Goal: Navigation & Orientation: Find specific page/section

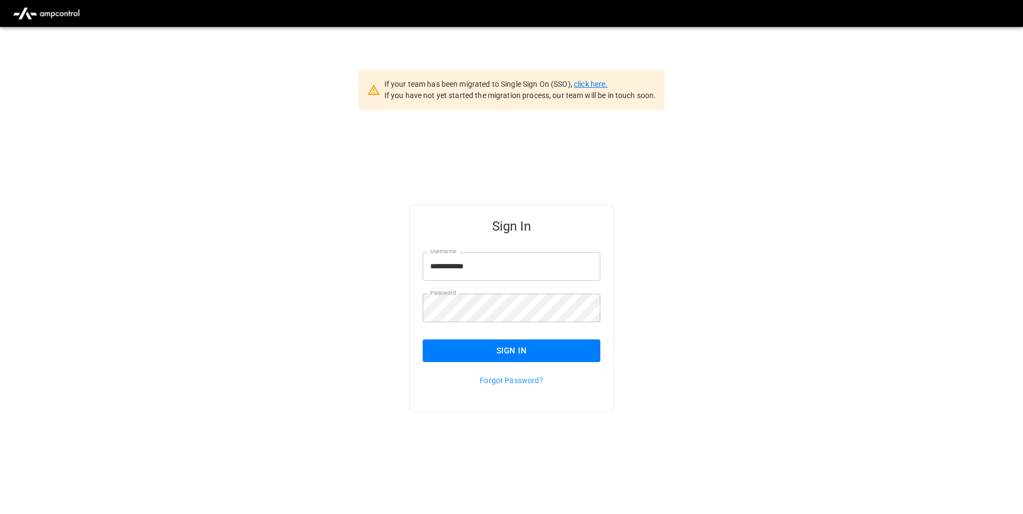
click at [604, 85] on link "click here." at bounding box center [590, 84] width 33 height 9
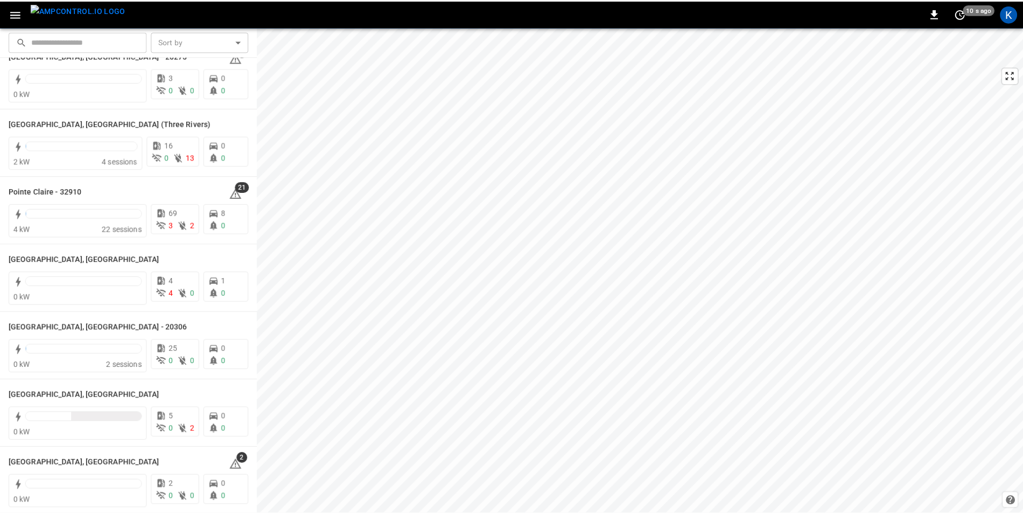
scroll to position [969, 0]
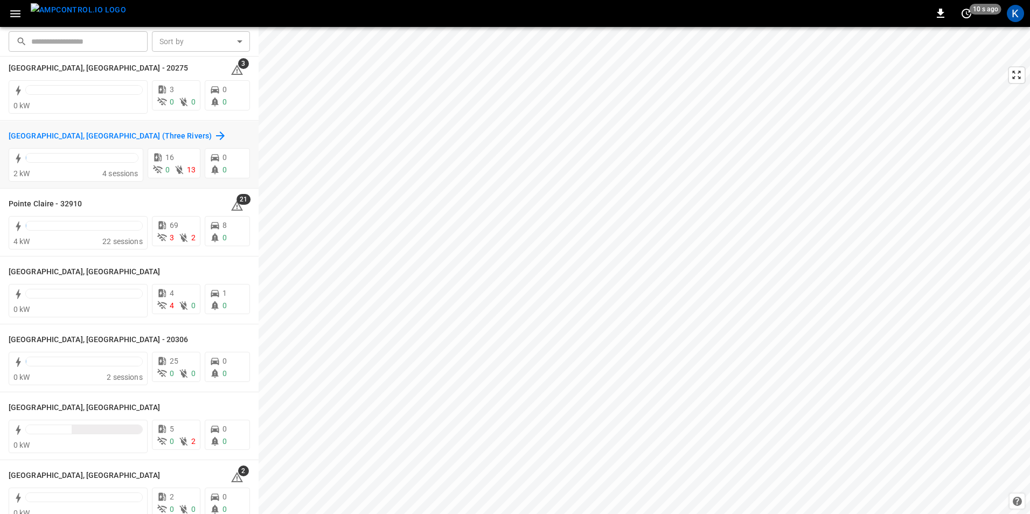
click at [53, 130] on div "[GEOGRAPHIC_DATA], [GEOGRAPHIC_DATA] (Three Rivers)" at bounding box center [118, 135] width 218 height 13
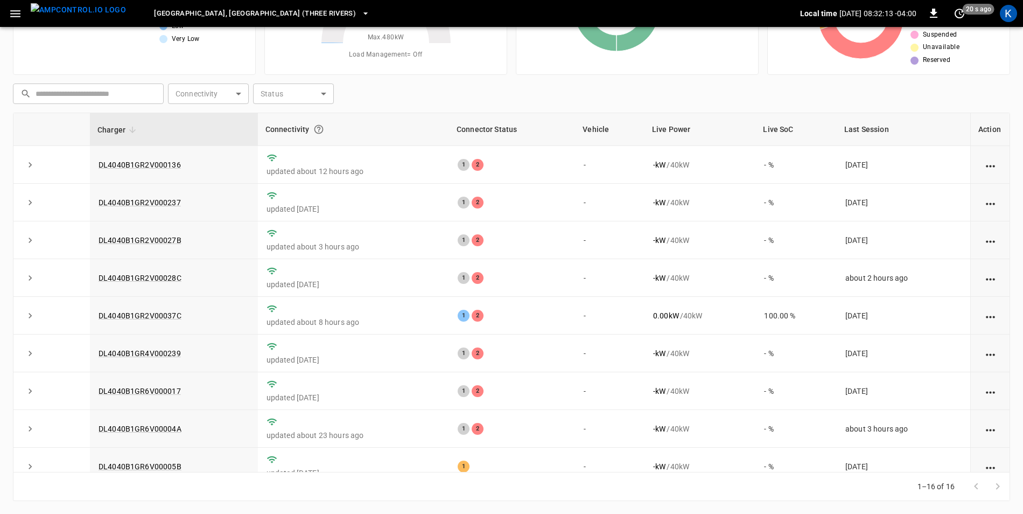
click at [11, 13] on icon "button" at bounding box center [15, 13] width 10 height 7
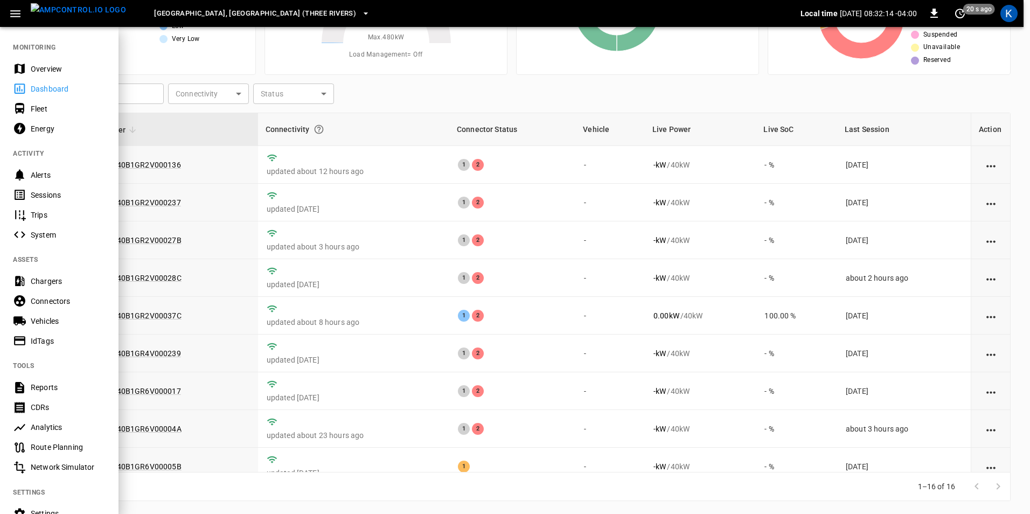
click at [58, 65] on div "Overview" at bounding box center [68, 69] width 75 height 11
